Goal: Navigation & Orientation: Go to known website

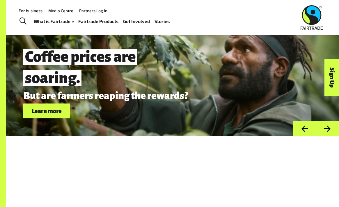
scroll to position [1510, 0]
